Goal: Check status: Check status

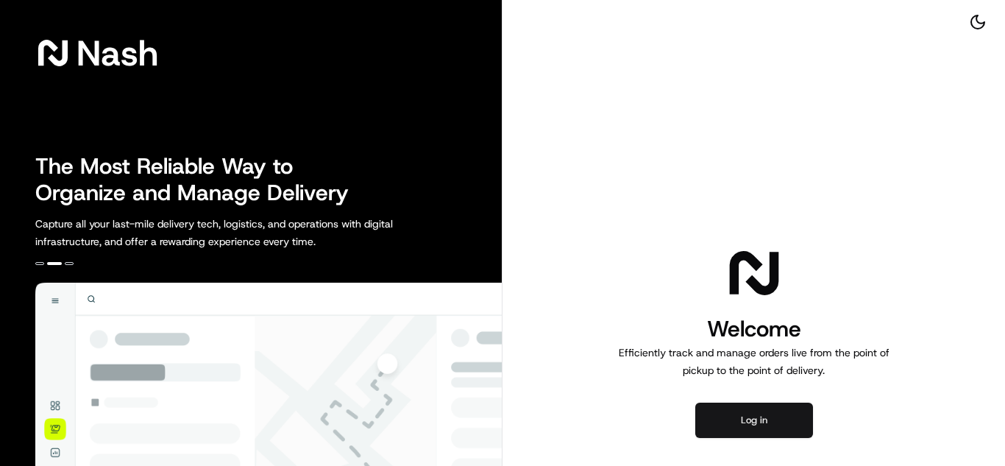
click at [755, 408] on button "Log in" at bounding box center [754, 420] width 118 height 35
